Goal: Task Accomplishment & Management: Use online tool/utility

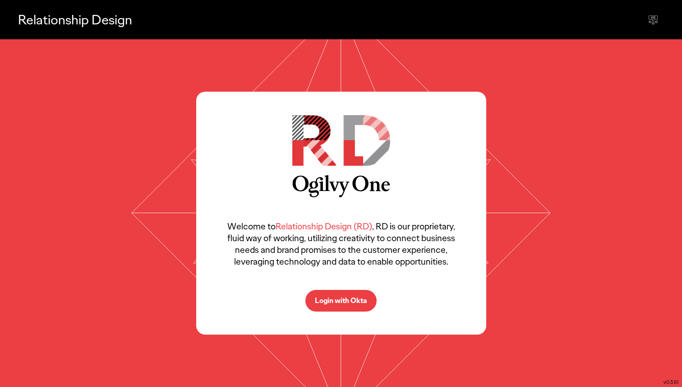
click at [347, 299] on p "Login with Okta" at bounding box center [341, 300] width 52 height 7
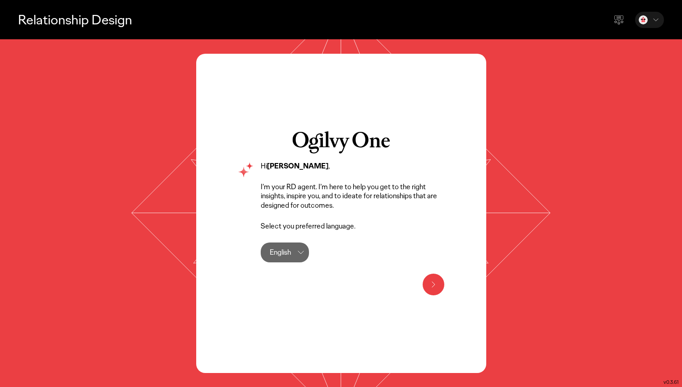
click at [438, 281] on icon at bounding box center [433, 284] width 11 height 11
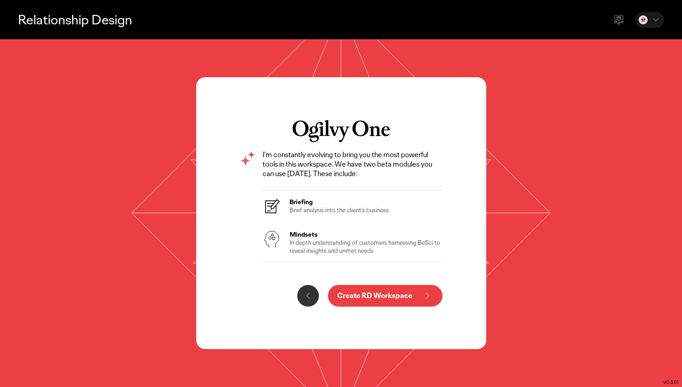
click at [392, 295] on p "Create RD Workspace" at bounding box center [374, 295] width 75 height 7
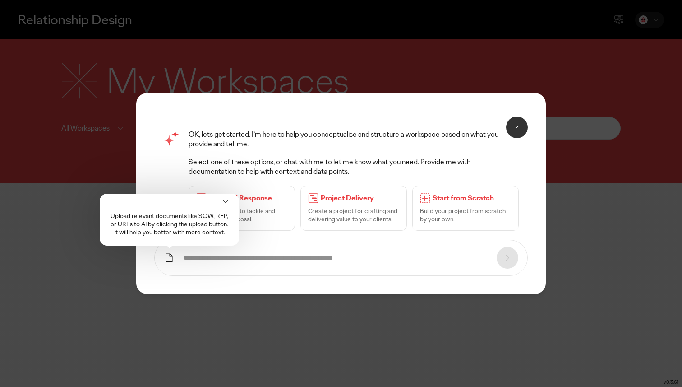
click at [223, 200] on icon at bounding box center [225, 202] width 9 height 9
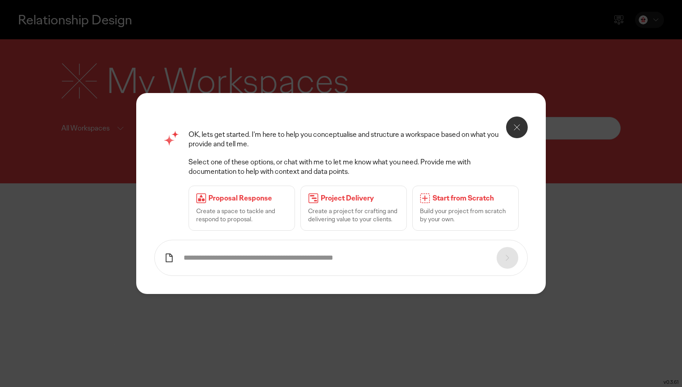
click at [513, 125] on icon at bounding box center [517, 127] width 11 height 11
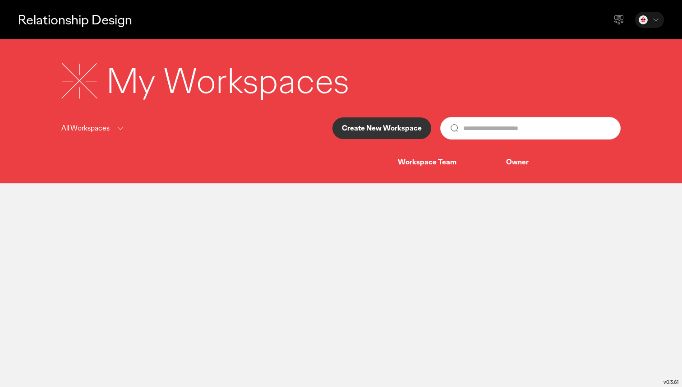
click at [503, 133] on input "text" at bounding box center [537, 128] width 148 height 22
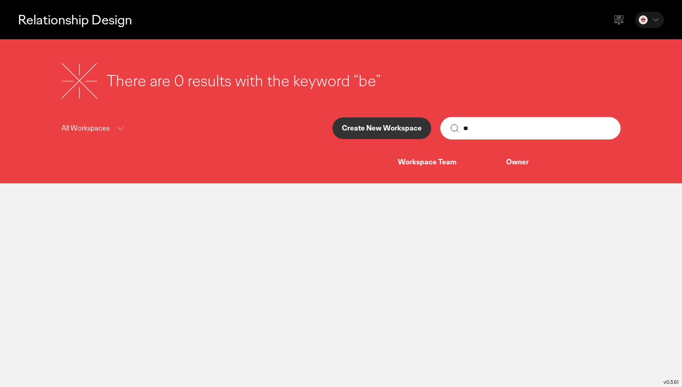
click at [509, 129] on input "**" at bounding box center [537, 128] width 148 height 22
type input "*"
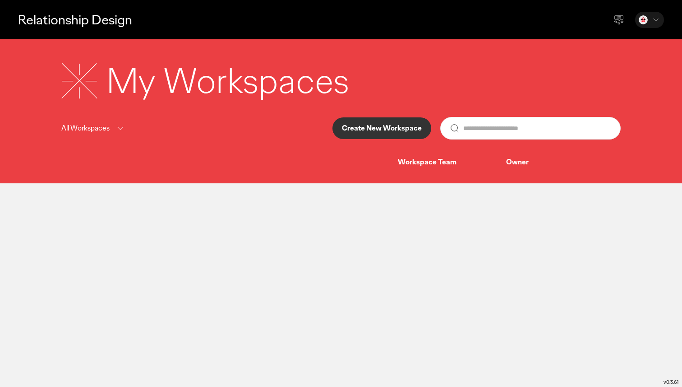
click at [451, 160] on div "Workspace Team" at bounding box center [452, 161] width 108 height 9
click at [445, 166] on div "Workspace Team" at bounding box center [452, 161] width 108 height 9
click at [448, 155] on div "My Workspaces All Workspaces Create New Workspace Workspace Team Owner" at bounding box center [340, 112] width 577 height 110
click at [509, 163] on div "Owner" at bounding box center [556, 161] width 100 height 9
click at [100, 129] on p "All Workspaces" at bounding box center [85, 128] width 48 height 11
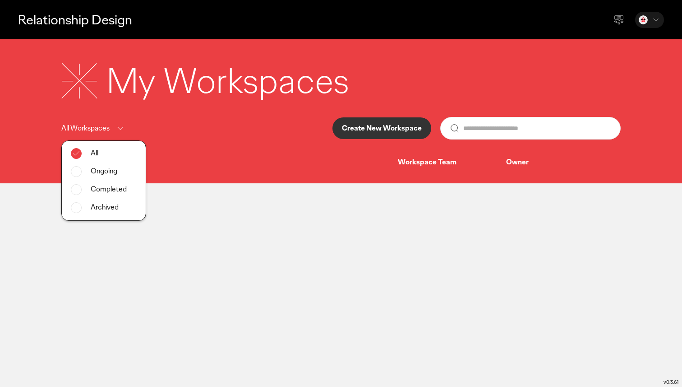
click at [100, 129] on p "All Workspaces" at bounding box center [85, 128] width 48 height 11
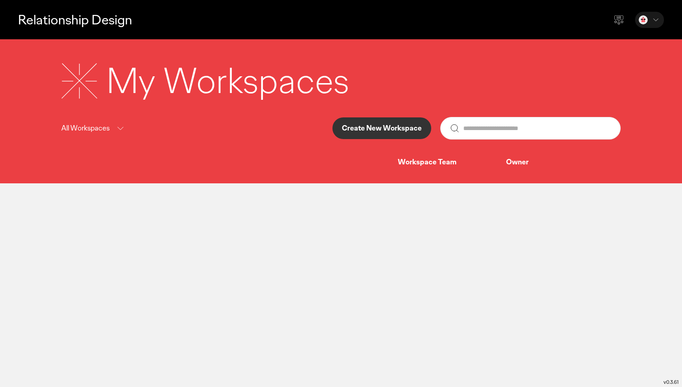
click at [505, 128] on input "text" at bounding box center [537, 128] width 148 height 22
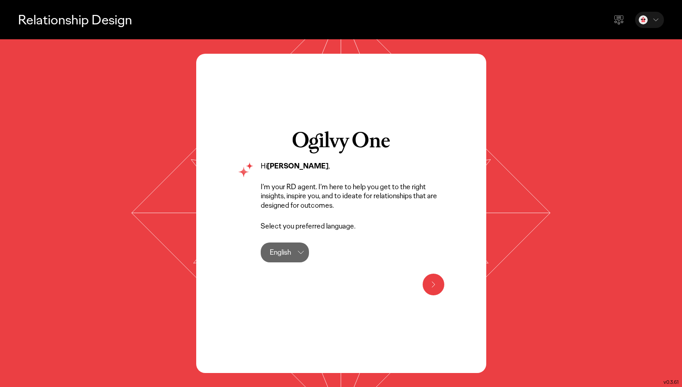
click at [431, 283] on icon at bounding box center [433, 284] width 11 height 11
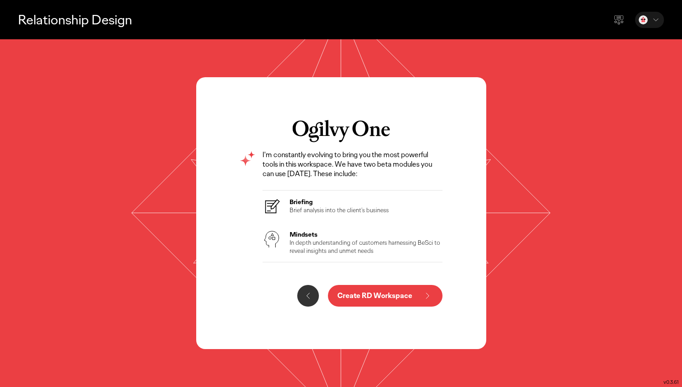
click at [426, 293] on icon at bounding box center [427, 295] width 3 height 5
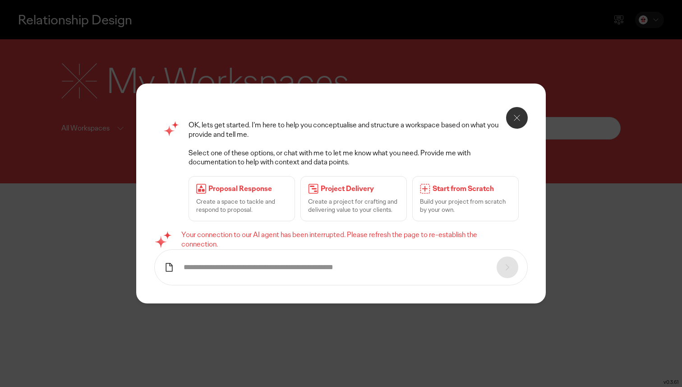
click at [525, 116] on button at bounding box center [517, 118] width 22 height 22
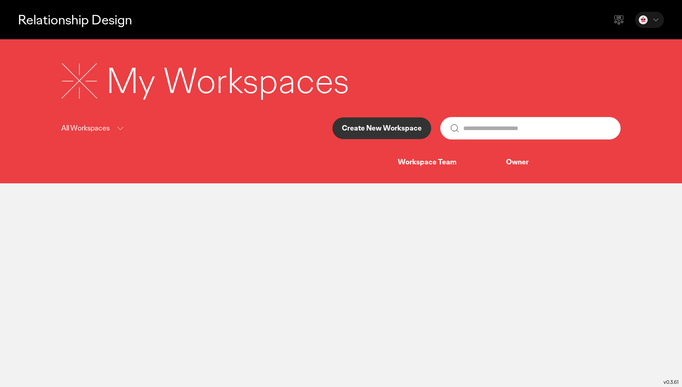
click at [96, 129] on p "All Workspaces" at bounding box center [85, 128] width 48 height 11
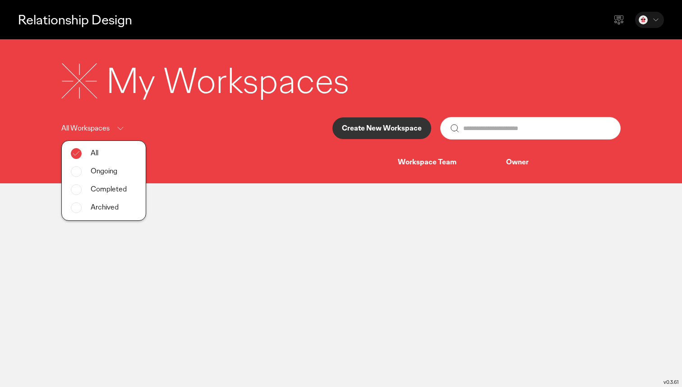
click at [96, 129] on p "All Workspaces" at bounding box center [85, 128] width 48 height 11
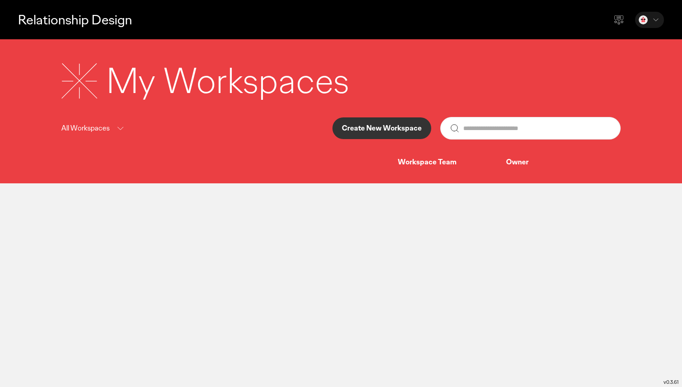
click at [426, 166] on div "Workspace Team" at bounding box center [452, 161] width 108 height 9
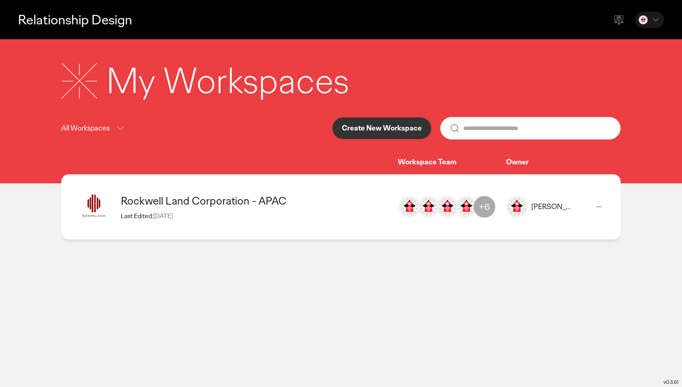
click at [322, 210] on div "Rockwell Land Corporation - APAC Last Edited: 28 Aug 2025" at bounding box center [255, 207] width 268 height 26
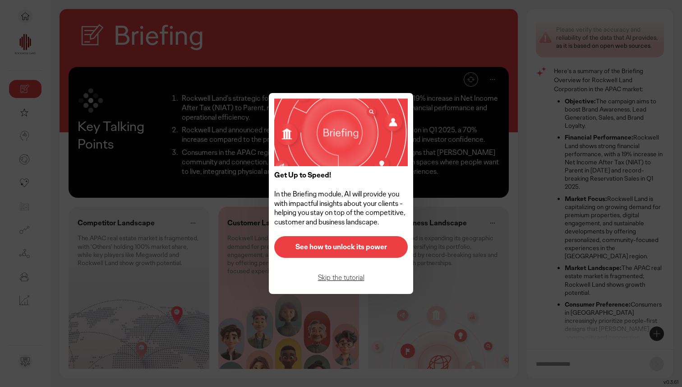
scroll to position [8, 0]
click at [339, 278] on p "Skip the tutorial" at bounding box center [341, 277] width 115 height 7
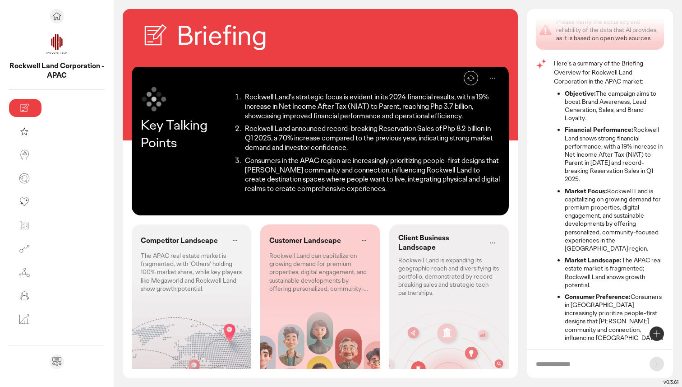
scroll to position [0, 0]
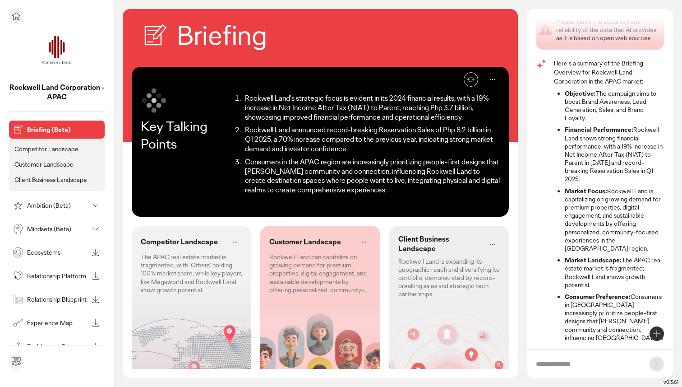
click at [60, 207] on p "Ambition (Beta)" at bounding box center [57, 205] width 61 height 6
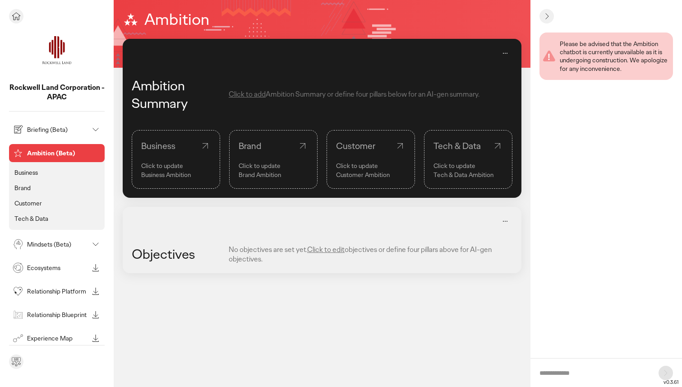
click at [14, 17] on icon at bounding box center [16, 16] width 11 height 11
